Goal: Transaction & Acquisition: Purchase product/service

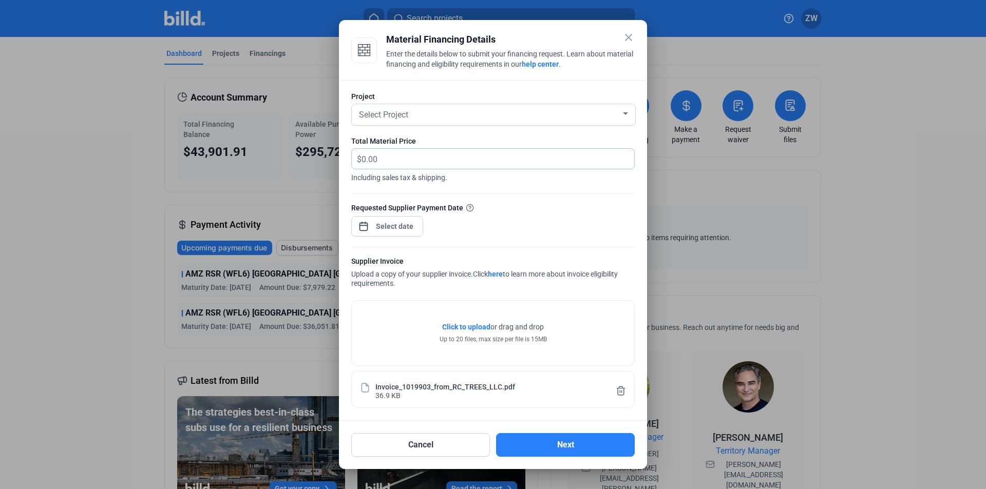
click at [406, 160] on input "text" at bounding box center [492, 159] width 261 height 20
click at [406, 160] on input "text" at bounding box center [498, 159] width 273 height 20
paste input "28,963.00"
type input "28,963.00"
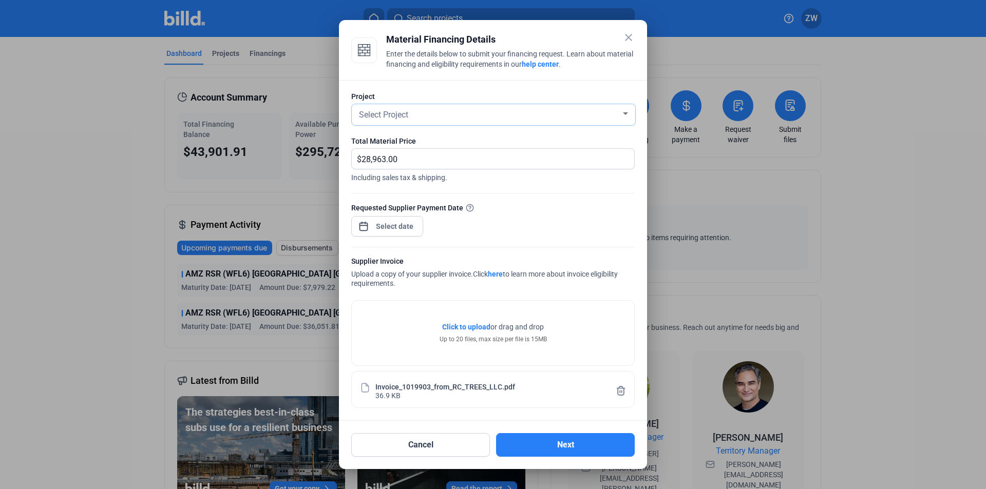
click at [376, 112] on span "Select Project" at bounding box center [383, 115] width 49 height 10
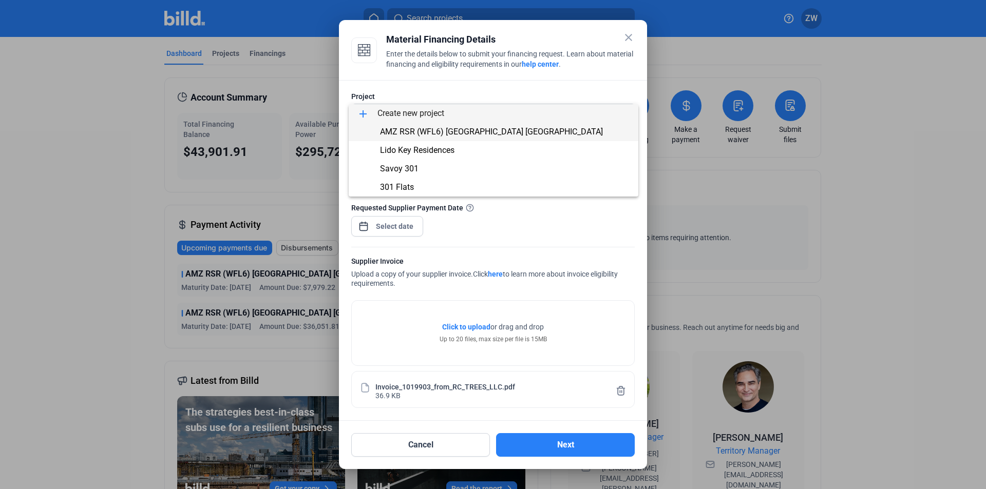
click at [386, 134] on span "AMZ RSR (WFL6) [GEOGRAPHIC_DATA] [GEOGRAPHIC_DATA]" at bounding box center [491, 132] width 223 height 10
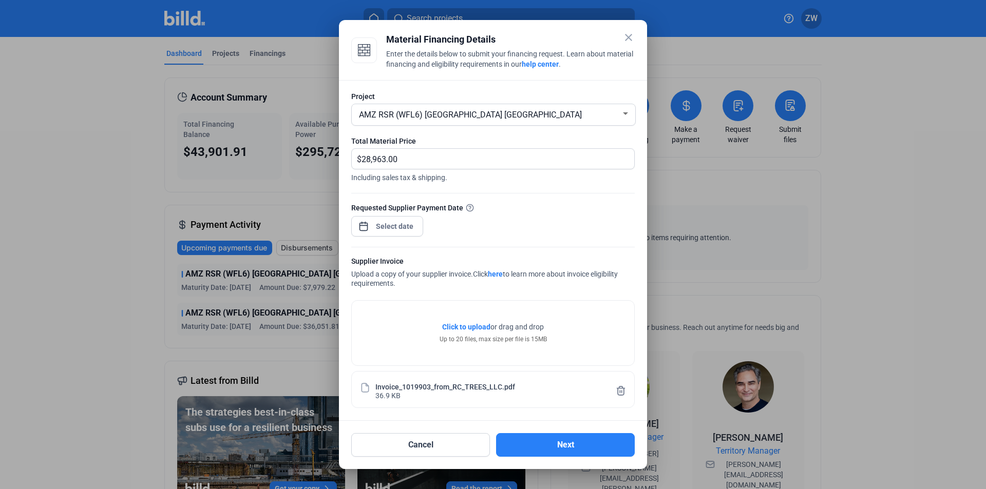
click at [380, 234] on div at bounding box center [395, 226] width 44 height 18
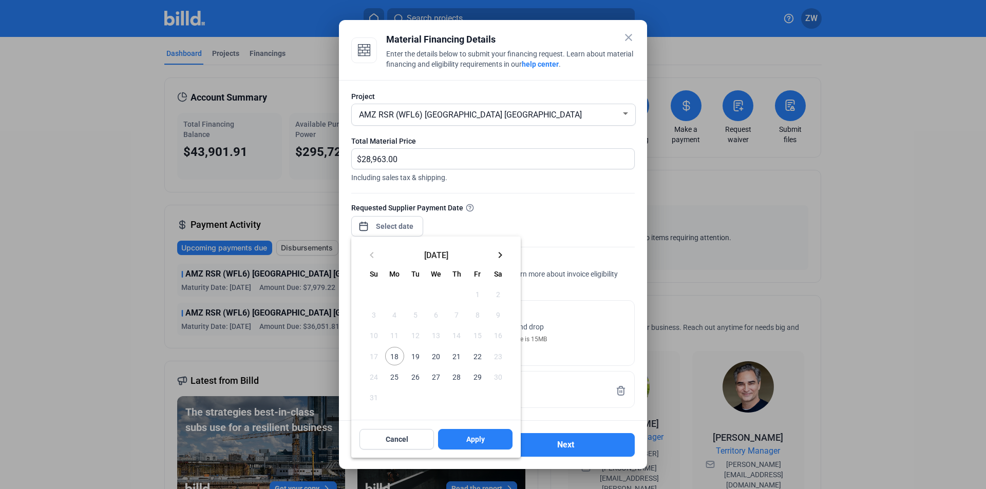
click at [385, 230] on div at bounding box center [493, 244] width 986 height 489
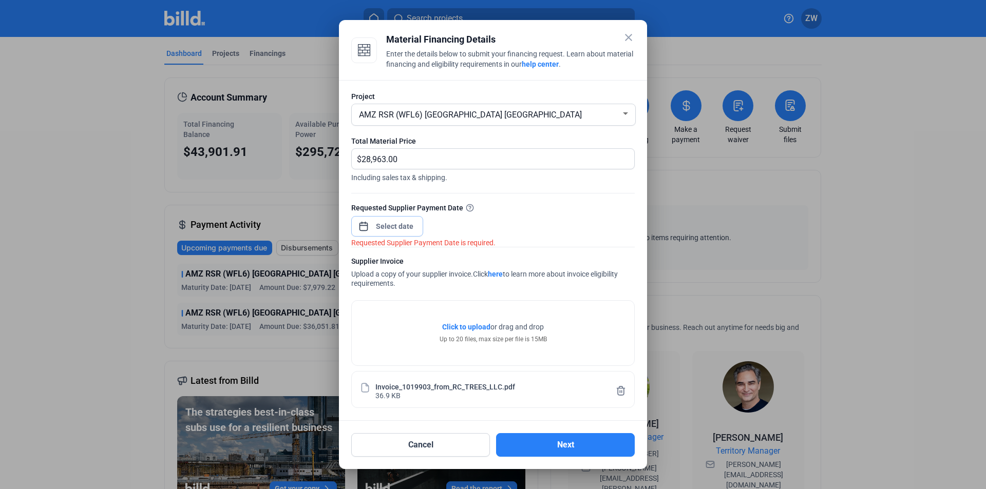
click at [395, 225] on input at bounding box center [395, 226] width 44 height 12
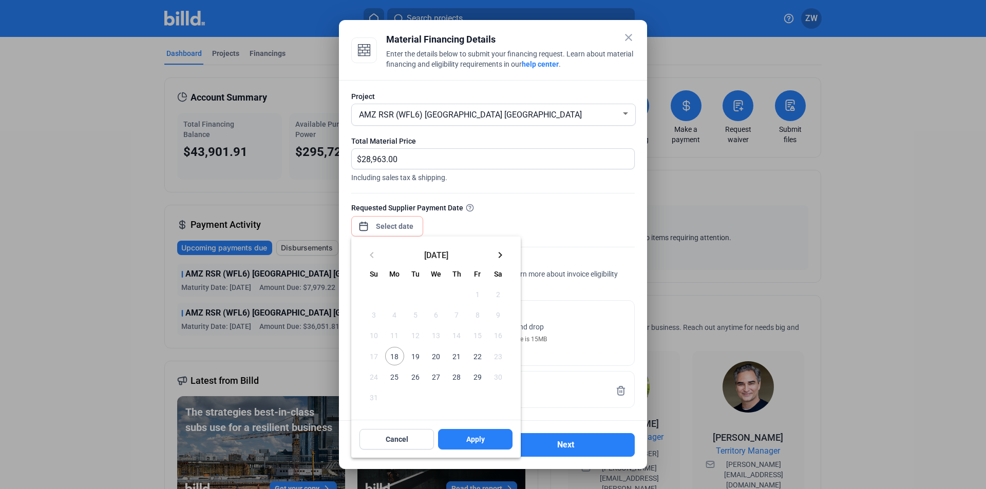
click at [414, 362] on span "19" at bounding box center [415, 356] width 18 height 18
click at [483, 434] on button "Apply" at bounding box center [475, 439] width 74 height 21
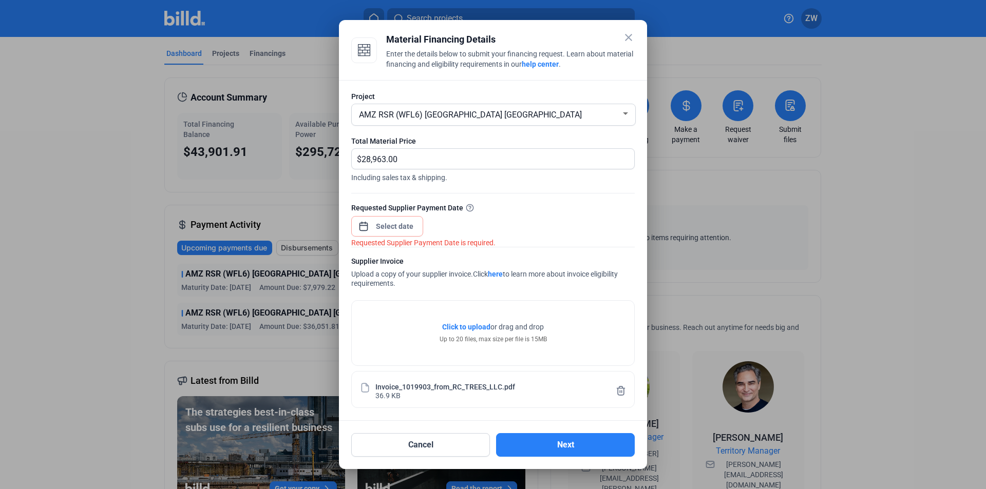
type input "[DATE]"
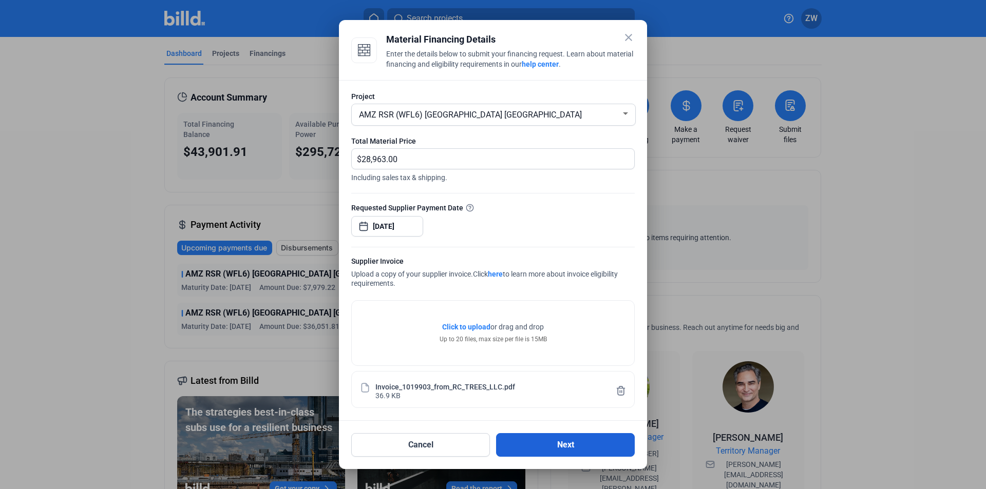
click at [521, 439] on button "Next" at bounding box center [565, 446] width 139 height 24
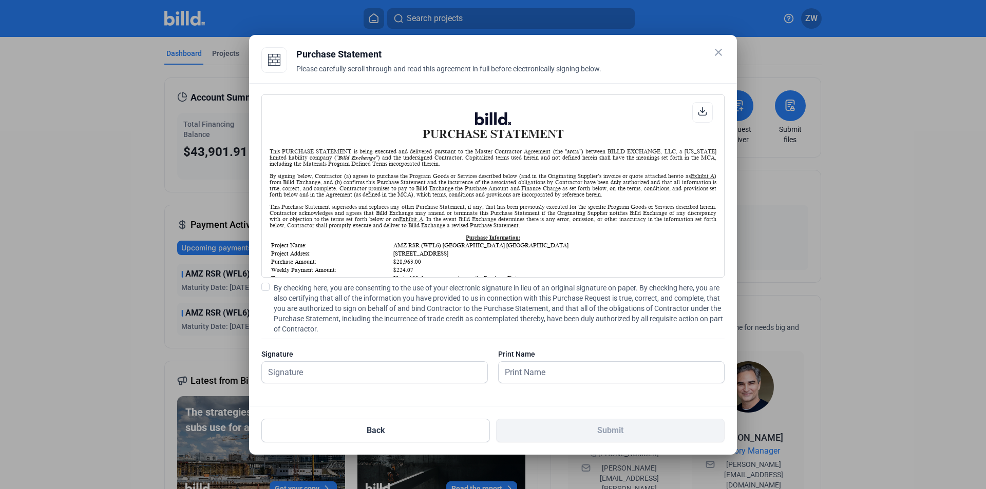
scroll to position [1, 0]
click at [300, 371] on input "text" at bounding box center [369, 372] width 214 height 21
type input "[PERSON_NAME]"
click at [302, 369] on input "[PERSON_NAME]" at bounding box center [374, 372] width 225 height 21
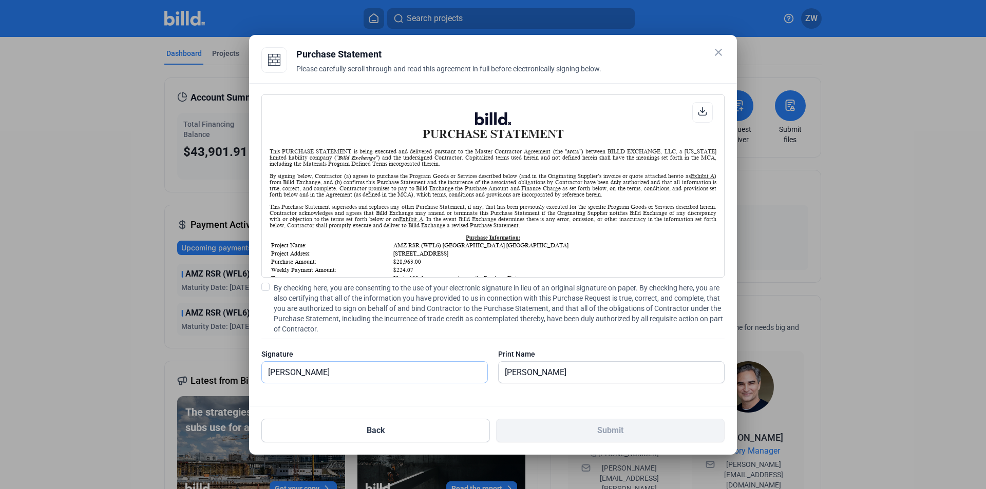
type input "[PERSON_NAME]"
click at [303, 297] on span "By checking here, you are consenting to the use of your electronic signature in…" at bounding box center [499, 308] width 451 height 51
click at [0, 0] on input "By checking here, you are consenting to the use of your electronic signature in…" at bounding box center [0, 0] width 0 height 0
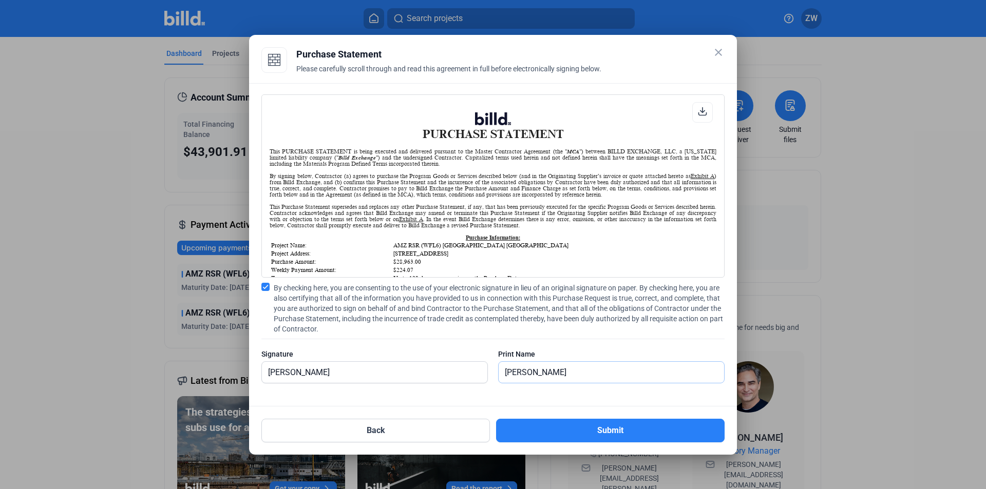
click at [543, 369] on input "[PERSON_NAME]" at bounding box center [611, 372] width 225 height 21
type input "[PERSON_NAME]"
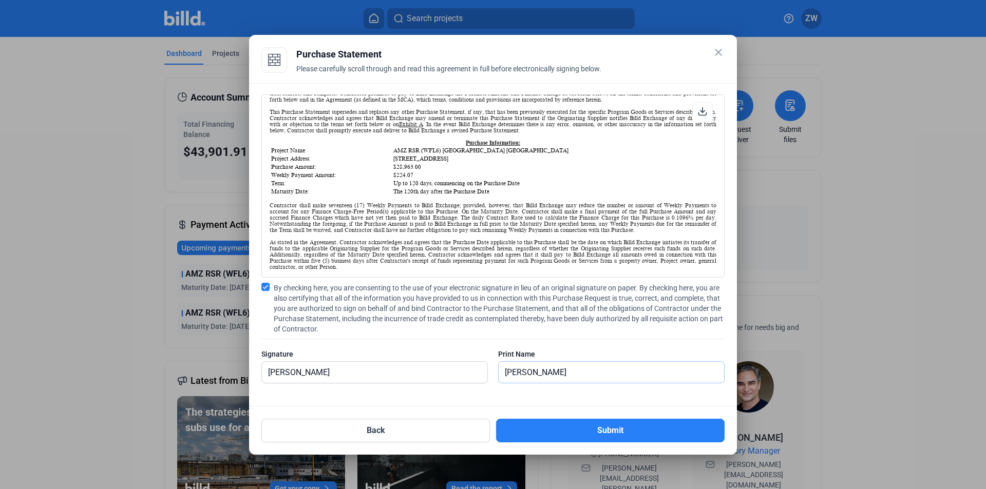
scroll to position [103, 0]
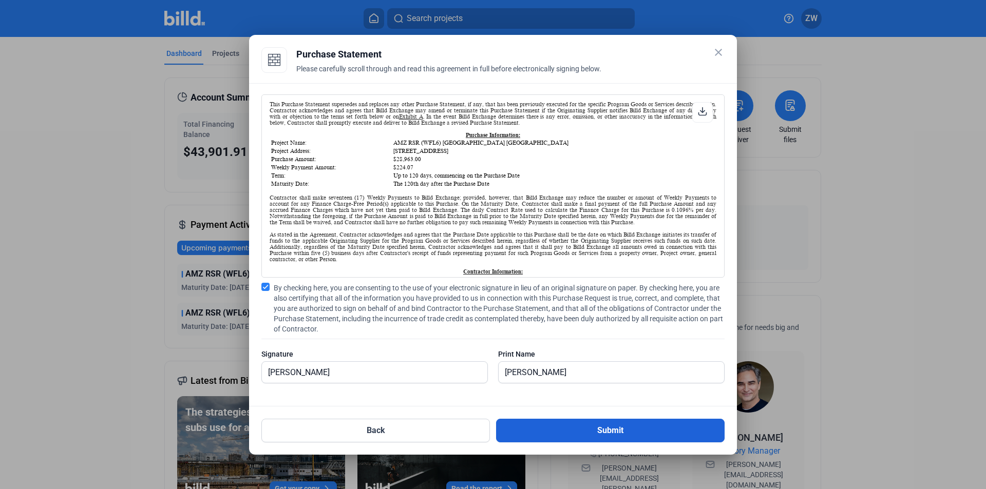
click at [557, 427] on button "Submit" at bounding box center [610, 431] width 229 height 24
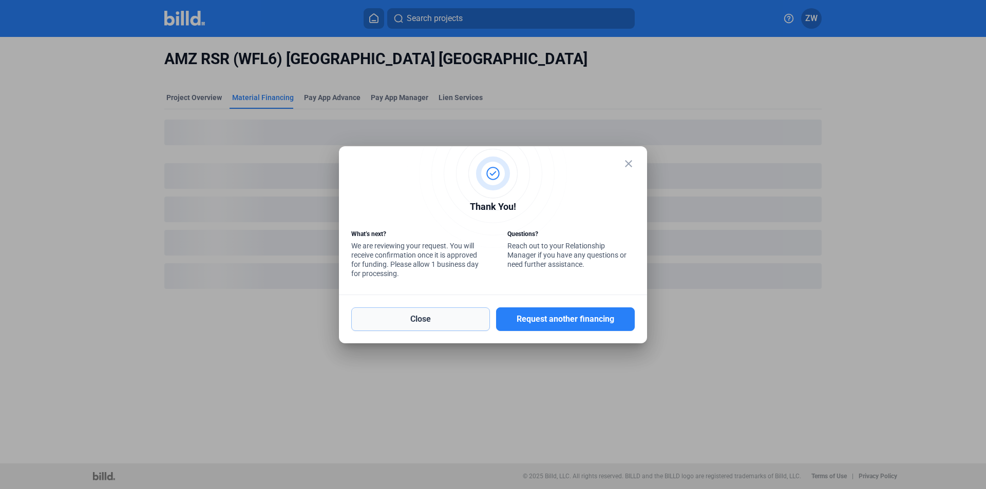
click at [438, 320] on button "Close" at bounding box center [420, 320] width 139 height 24
